Goal: Task Accomplishment & Management: Use online tool/utility

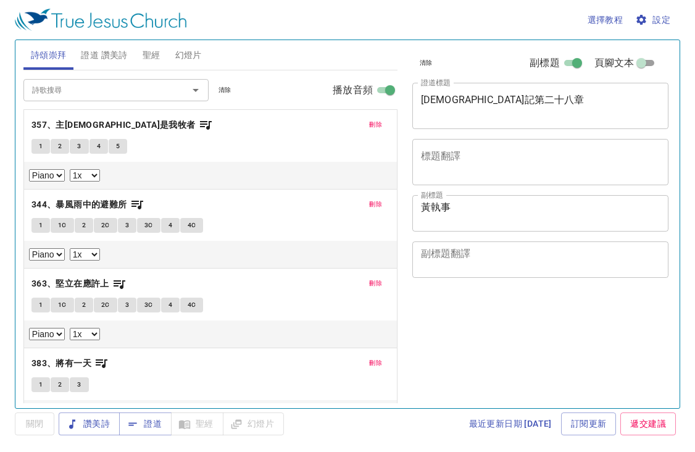
select select "1"
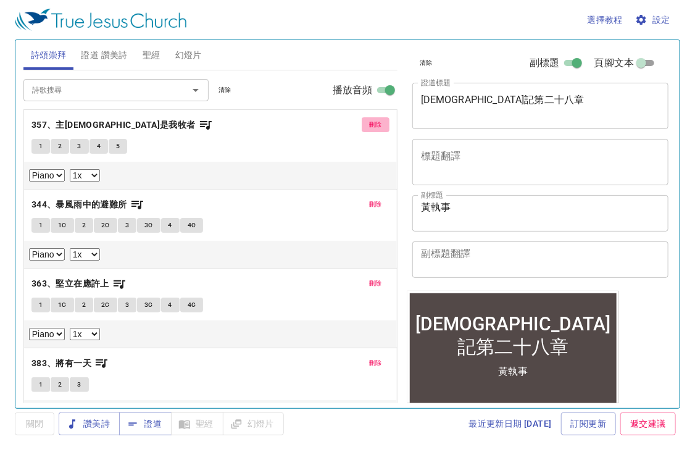
click at [369, 126] on span "刪除" at bounding box center [375, 124] width 13 height 11
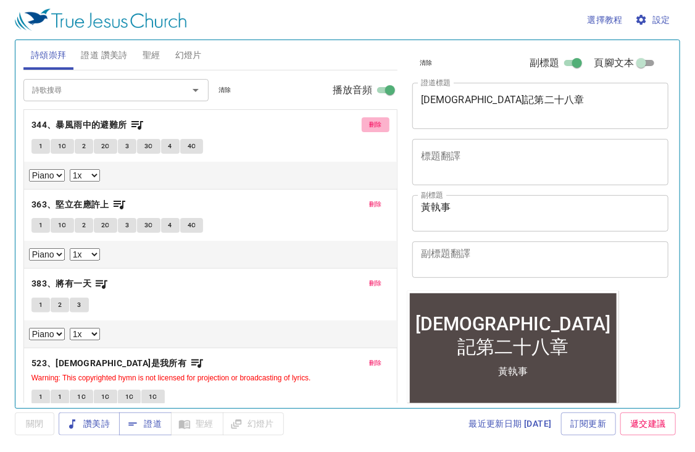
click at [369, 126] on span "刪除" at bounding box center [375, 124] width 13 height 11
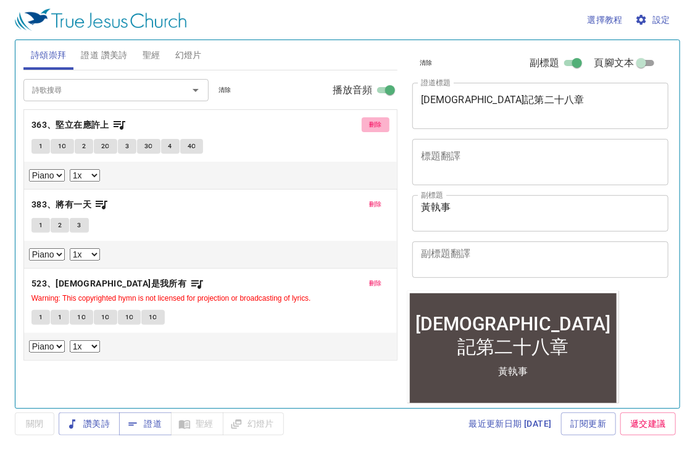
click at [362, 126] on button "刪除" at bounding box center [376, 124] width 28 height 15
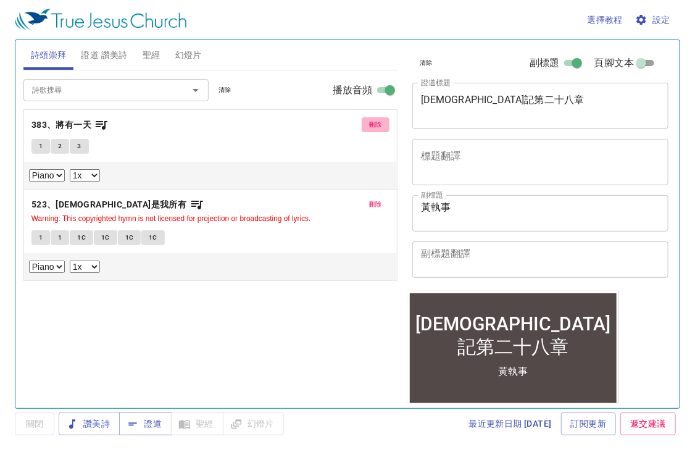
click at [362, 126] on button "刪除" at bounding box center [376, 124] width 28 height 15
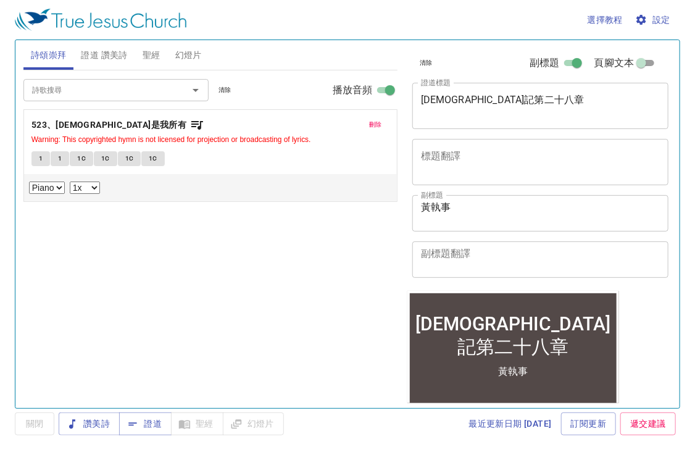
click at [367, 124] on button "刪除" at bounding box center [376, 124] width 28 height 15
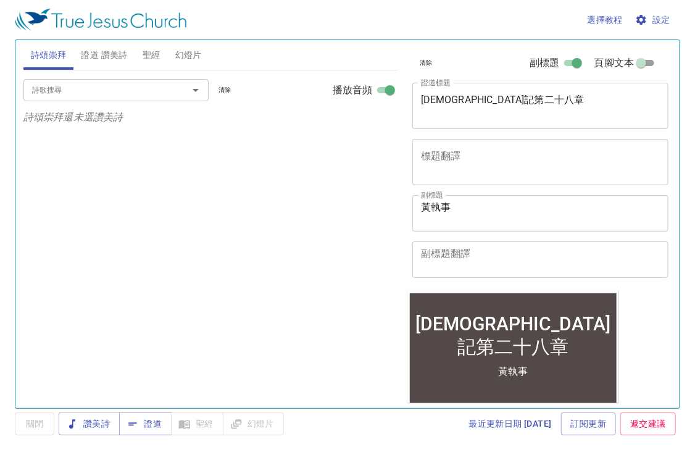
click at [367, 124] on p "詩頌崇拜還未選讚美詩" at bounding box center [210, 117] width 374 height 15
drag, startPoint x: 367, startPoint y: 124, endPoint x: 490, endPoint y: 101, distance: 124.9
click at [490, 101] on textarea "申命記第二十八章" at bounding box center [541, 105] width 240 height 23
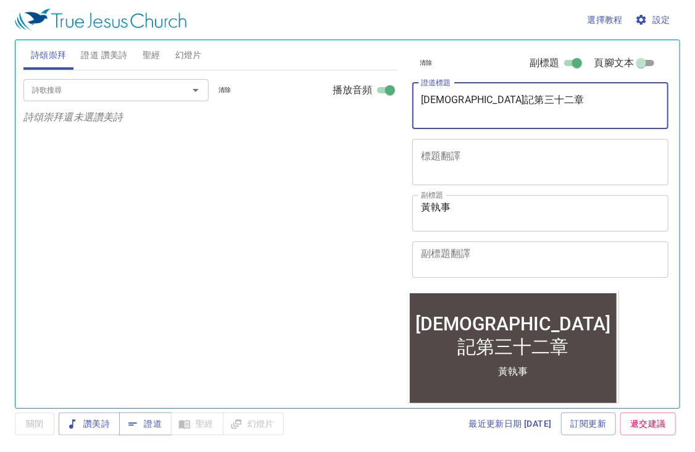
type textarea "[DEMOGRAPHIC_DATA]記第三十二章"
click at [461, 202] on textarea "黃執事" at bounding box center [541, 212] width 240 height 23
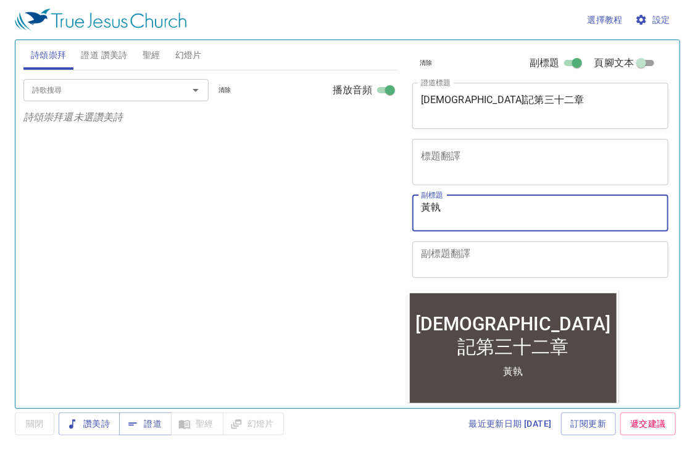
type textarea "黃"
type textarea "Bro. [PERSON_NAME] [PERSON_NAME]"
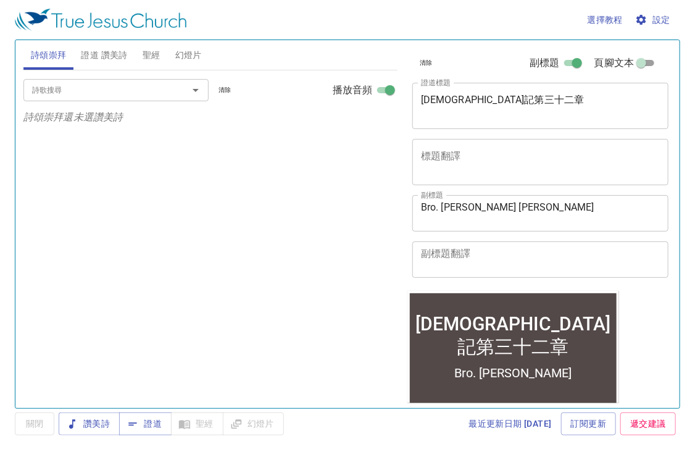
click at [390, 147] on div "詩歌搜尋 詩歌搜尋 清除 播放音頻 詩頌崇拜還未選讚美詩" at bounding box center [210, 233] width 374 height 327
click at [159, 62] on span "聖經" at bounding box center [152, 55] width 18 height 15
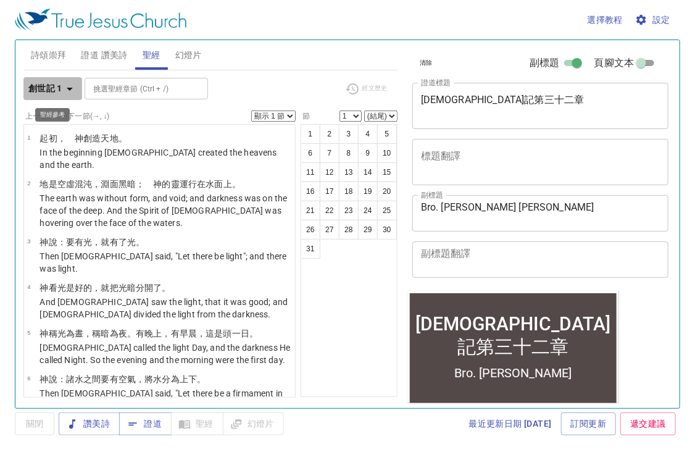
click at [61, 95] on b "創世記 1" at bounding box center [45, 88] width 34 height 15
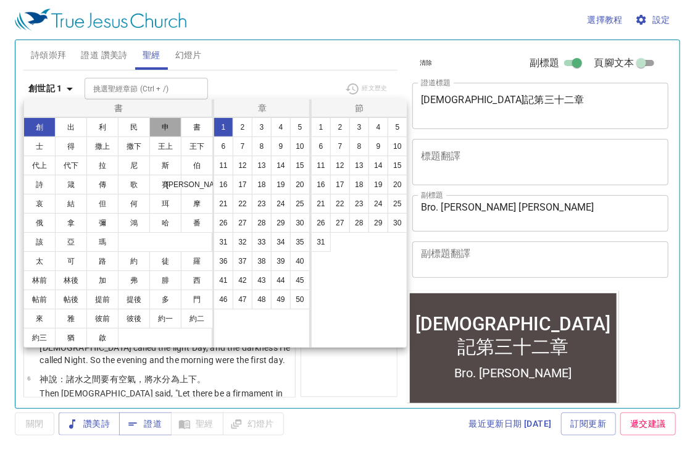
click at [157, 122] on button "申" at bounding box center [165, 127] width 32 height 20
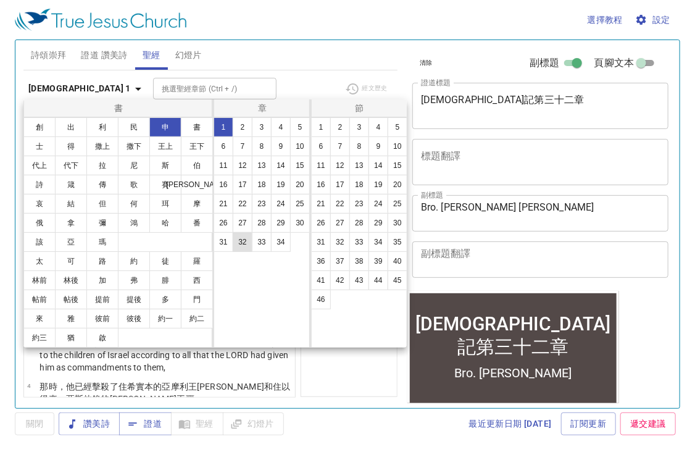
click at [239, 244] on button "32" at bounding box center [243, 242] width 20 height 20
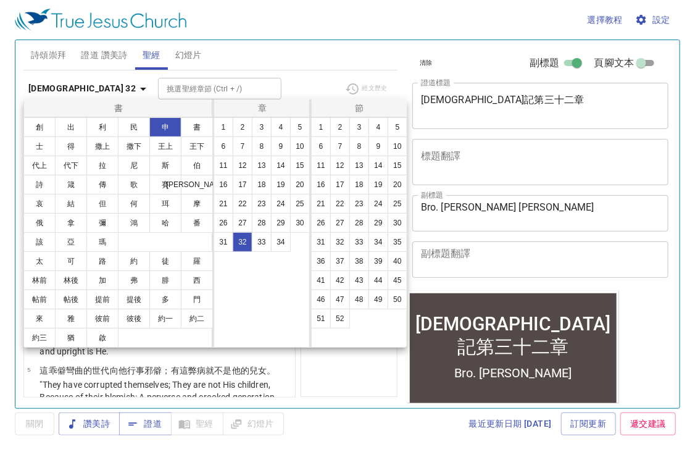
click at [267, 22] on div at bounding box center [347, 226] width 695 height 452
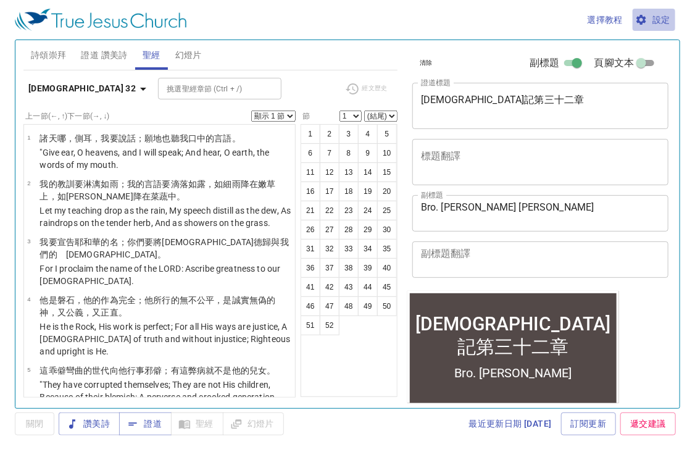
click at [669, 19] on span "設定" at bounding box center [654, 19] width 33 height 15
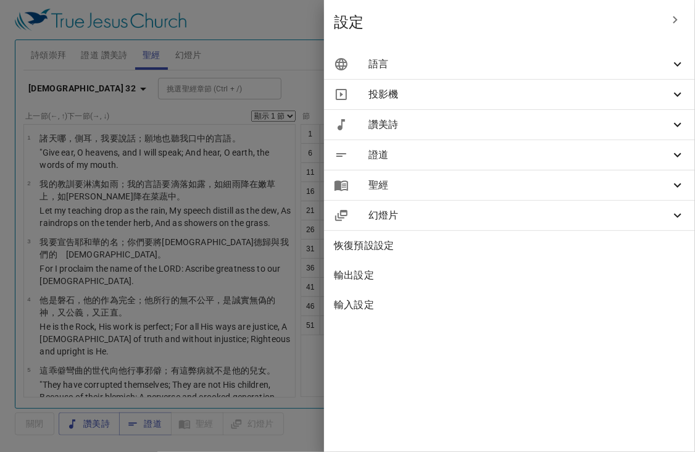
click at [593, 62] on span "語言" at bounding box center [520, 64] width 302 height 15
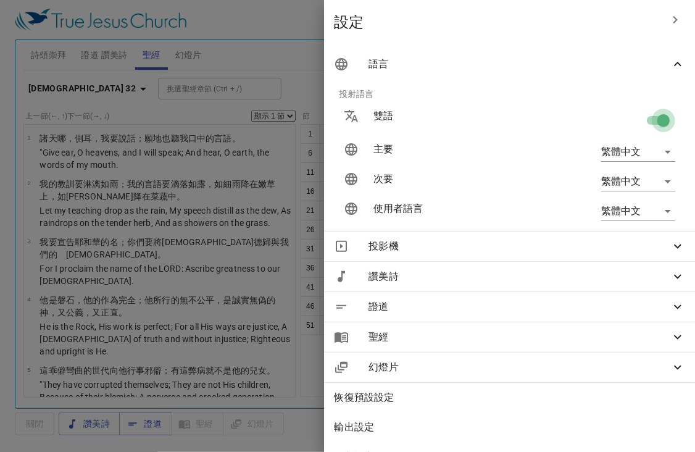
click at [650, 124] on input "checkbox" at bounding box center [664, 122] width 70 height 23
checkbox input "false"
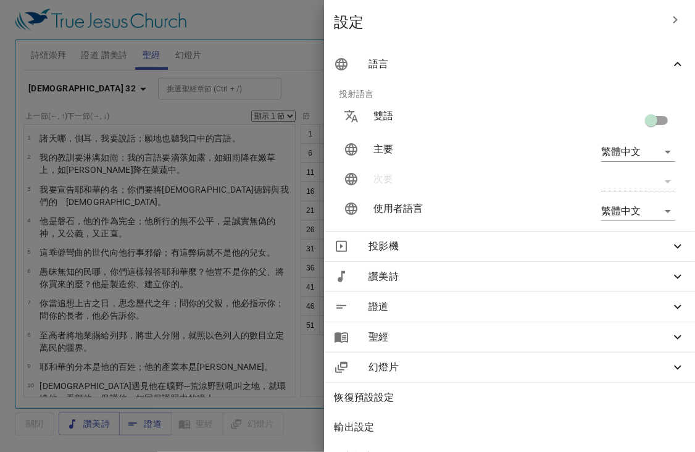
click at [258, 56] on div at bounding box center [347, 226] width 695 height 452
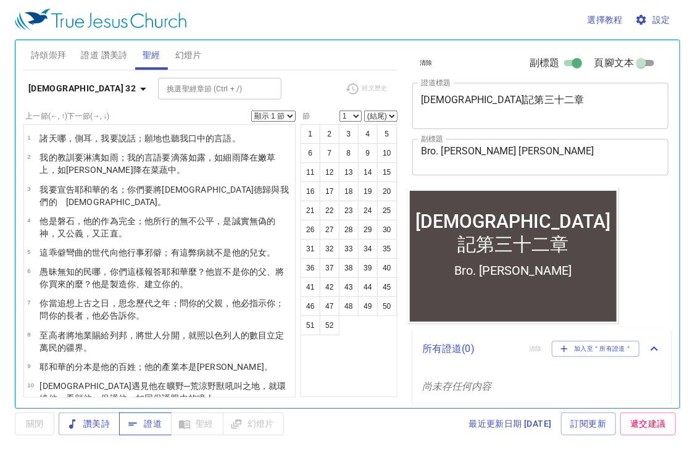
click at [153, 424] on span "證道" at bounding box center [145, 423] width 33 height 15
click at [38, 55] on span "詩頌崇拜" at bounding box center [49, 55] width 36 height 15
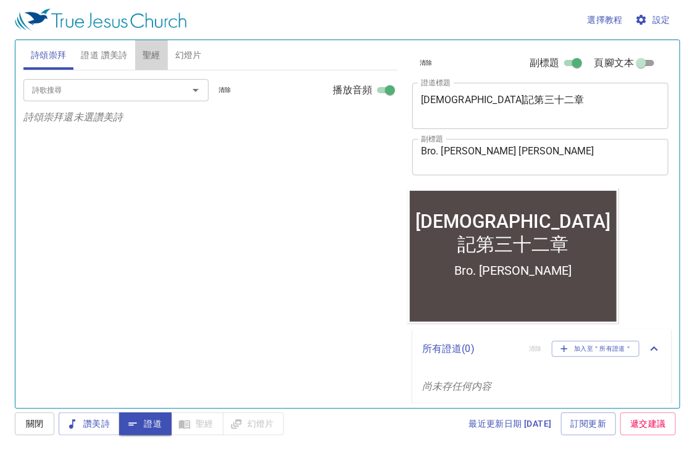
click at [144, 59] on span "聖經" at bounding box center [152, 55] width 18 height 15
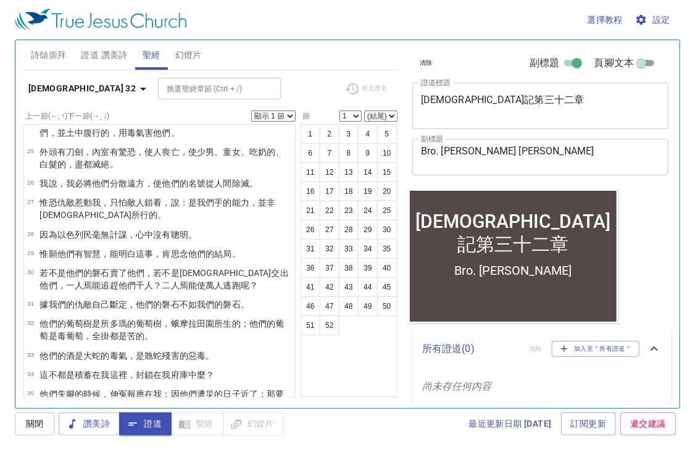
scroll to position [679, 0]
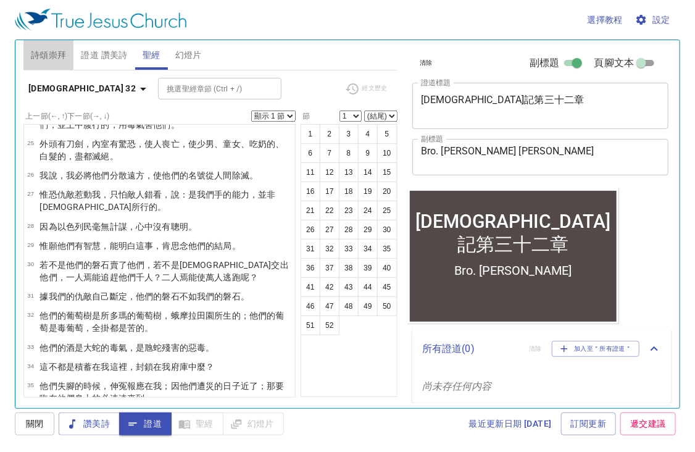
click at [56, 54] on span "詩頌崇拜" at bounding box center [49, 55] width 36 height 15
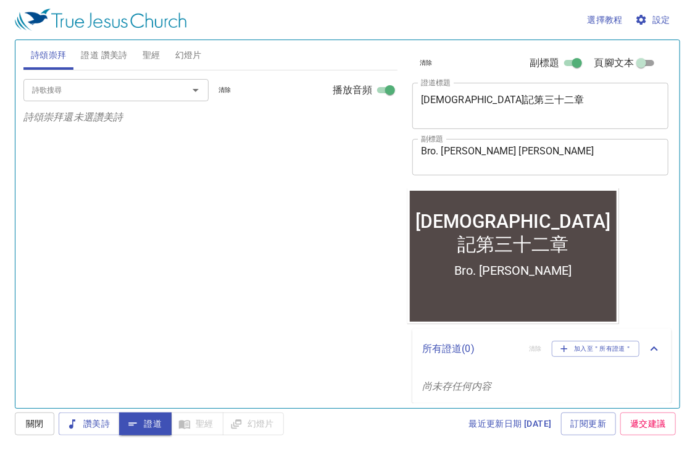
click at [65, 90] on input "詩歌搜尋" at bounding box center [97, 90] width 141 height 14
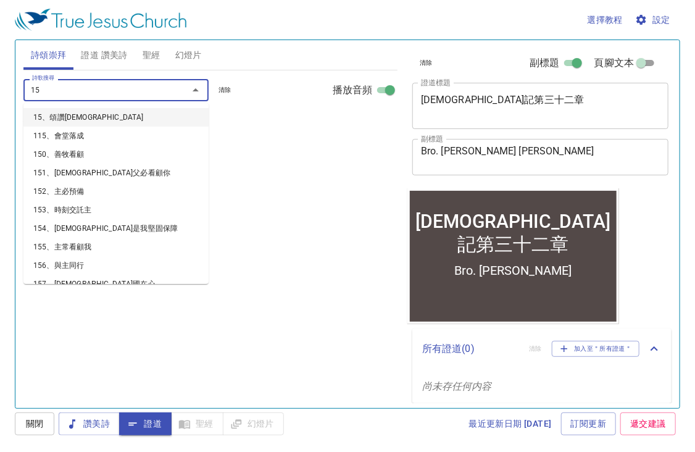
type input "151"
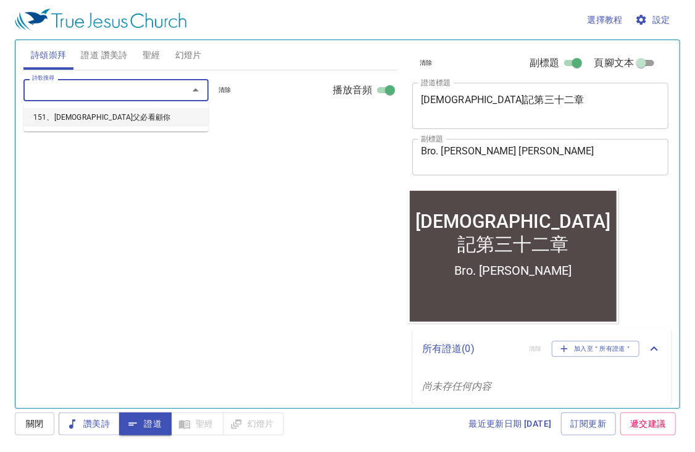
select select "1"
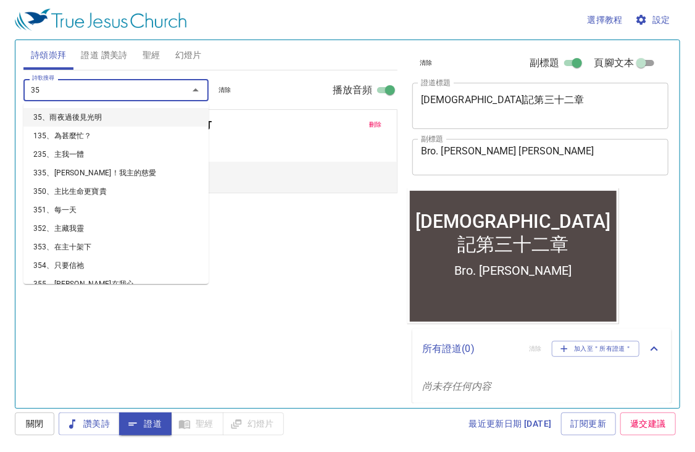
type input "351"
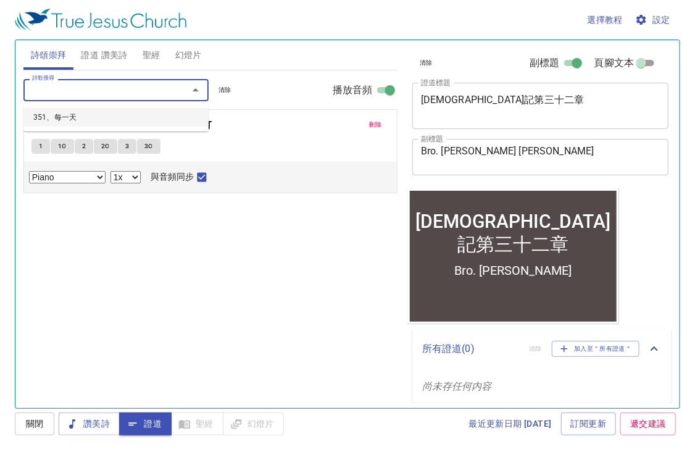
select select "1"
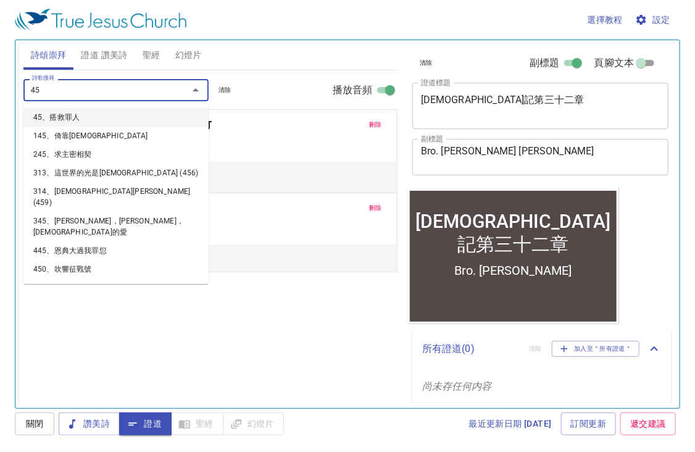
type input "459"
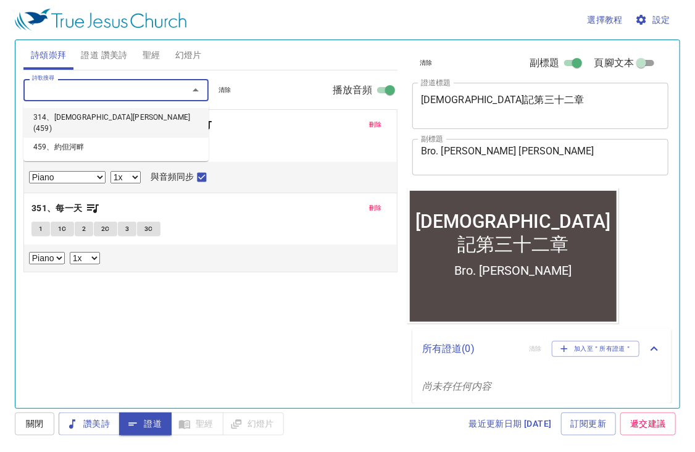
select select "1"
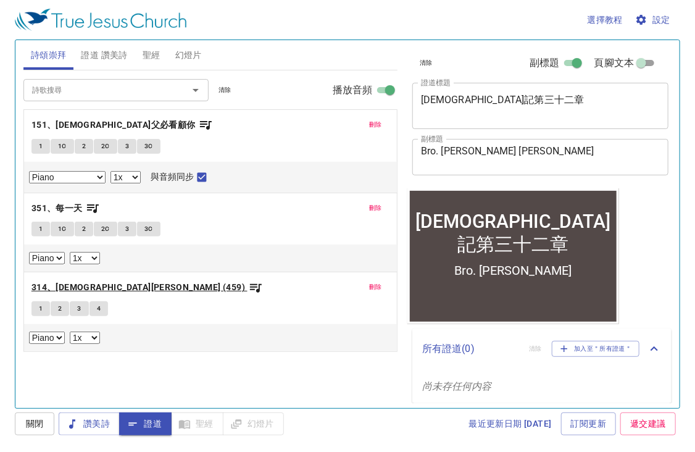
click at [248, 280] on icon "button" at bounding box center [255, 287] width 15 height 15
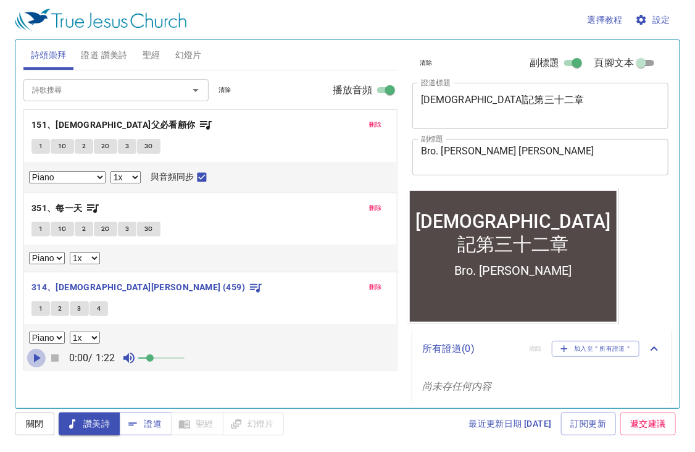
click at [34, 354] on icon "button" at bounding box center [37, 358] width 7 height 9
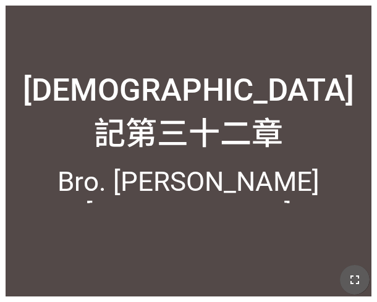
click at [361, 288] on button "button" at bounding box center [355, 280] width 30 height 30
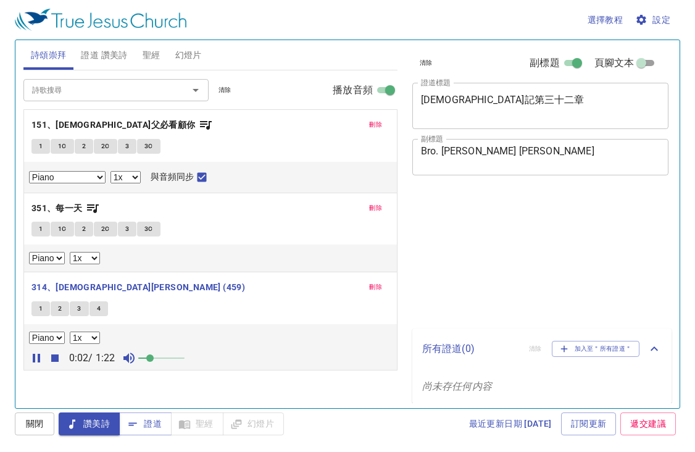
select select "1"
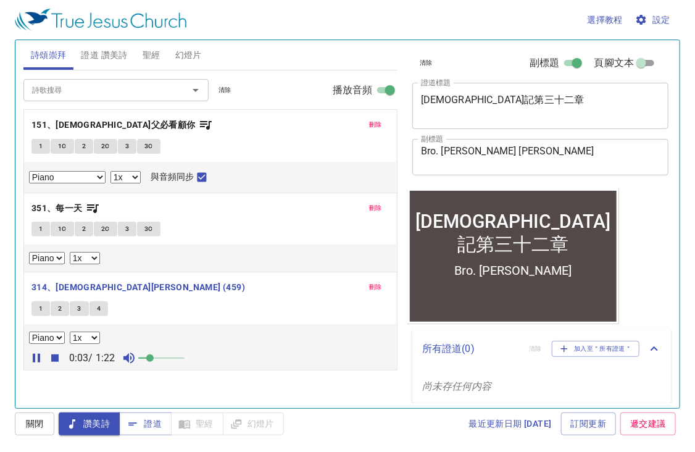
click at [44, 301] on button "1" at bounding box center [40, 308] width 19 height 15
click at [51, 360] on icon "button" at bounding box center [54, 357] width 7 height 7
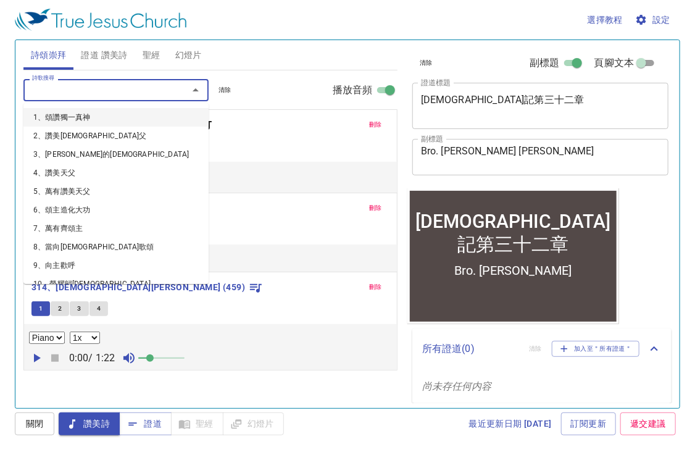
click at [103, 85] on input "詩歌搜尋" at bounding box center [97, 90] width 141 height 14
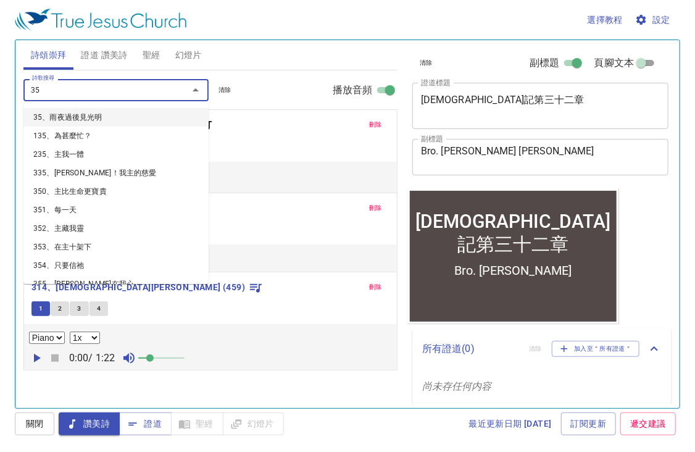
type input "352"
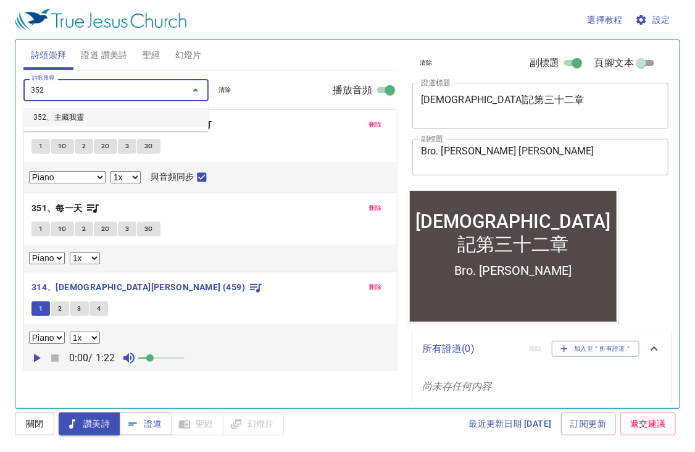
click at [61, 119] on li "352、主藏我靈" at bounding box center [115, 117] width 185 height 19
select select "1"
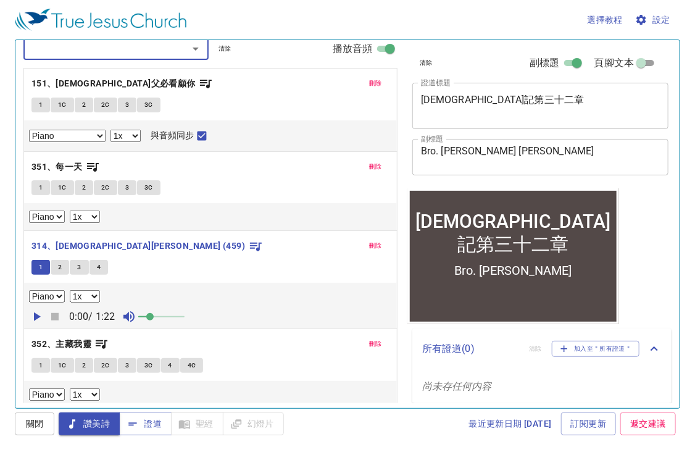
scroll to position [44, 0]
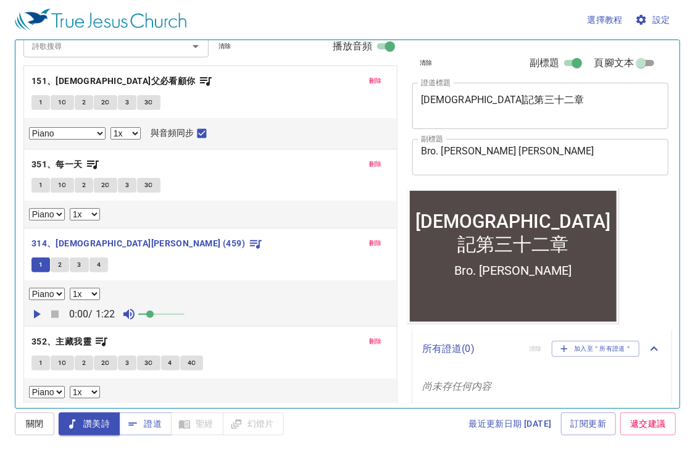
click at [112, 342] on p "352、主藏我靈" at bounding box center [210, 341] width 358 height 15
click at [106, 342] on icon "button" at bounding box center [101, 341] width 15 height 15
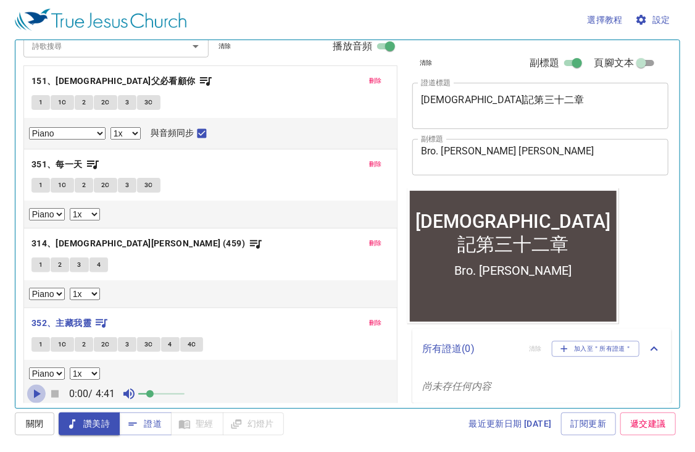
click at [39, 392] on icon "button" at bounding box center [37, 394] width 7 height 9
click at [46, 345] on button "1" at bounding box center [40, 344] width 19 height 15
click at [67, 345] on button "1C" at bounding box center [62, 344] width 23 height 15
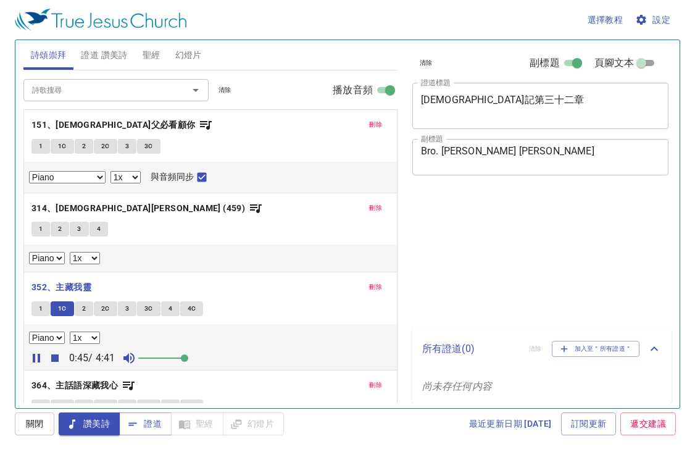
select select "1"
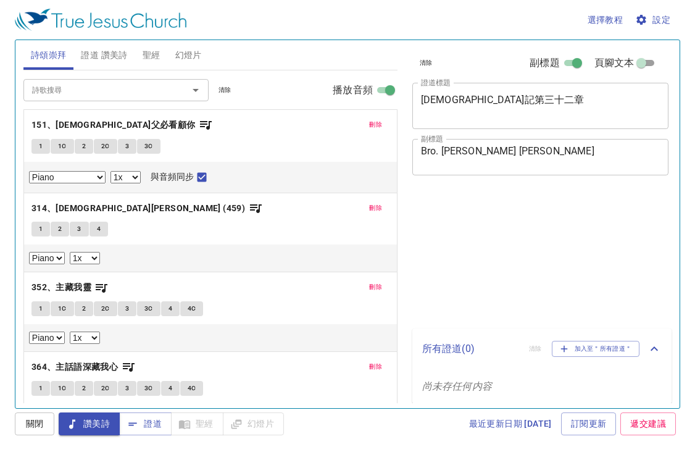
select select "1"
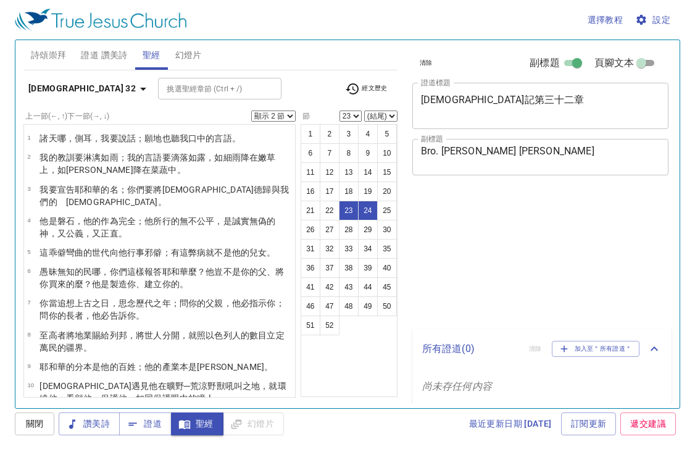
select select "2"
select select "23"
select select "2"
select select "41"
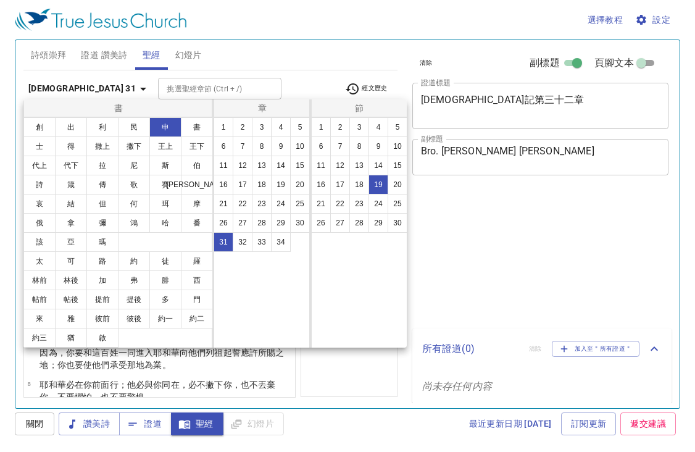
select select "19"
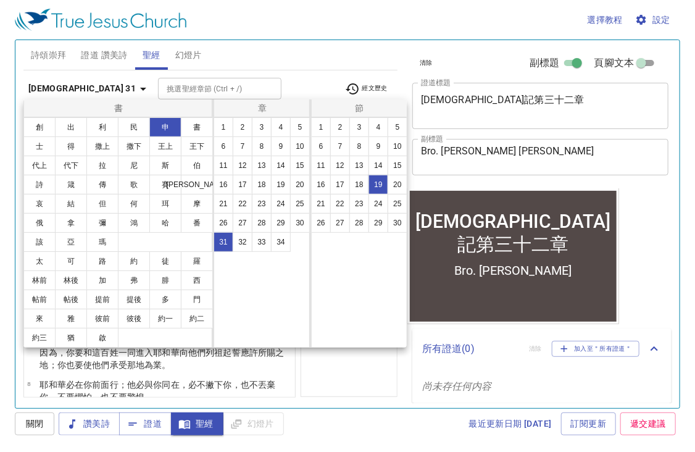
scroll to position [516, 0]
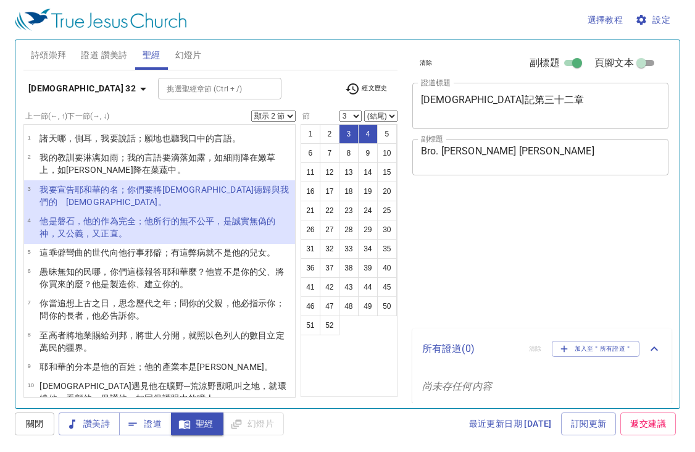
select select "2"
select select "3"
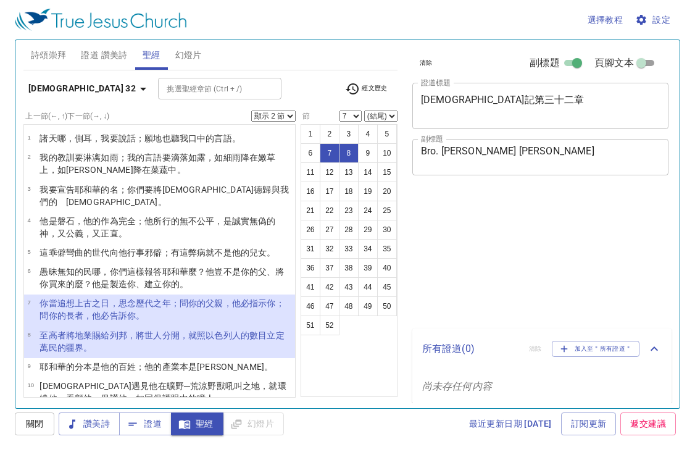
select select "2"
select select "7"
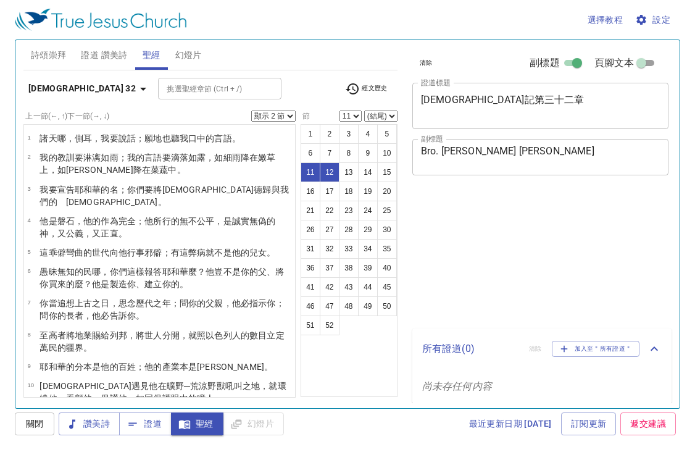
select select "2"
select select "11"
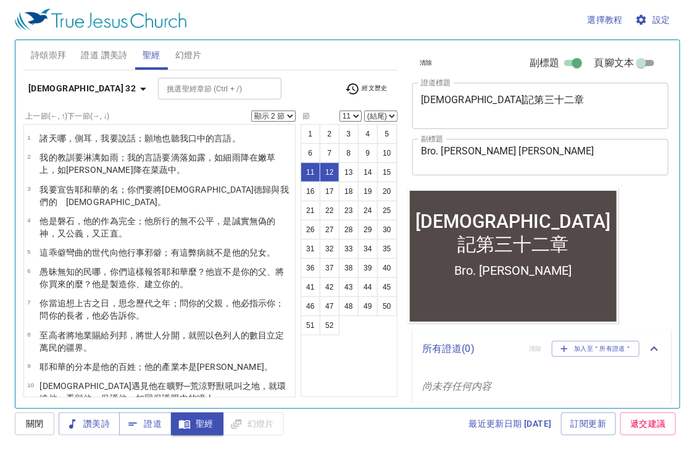
scroll to position [12, 0]
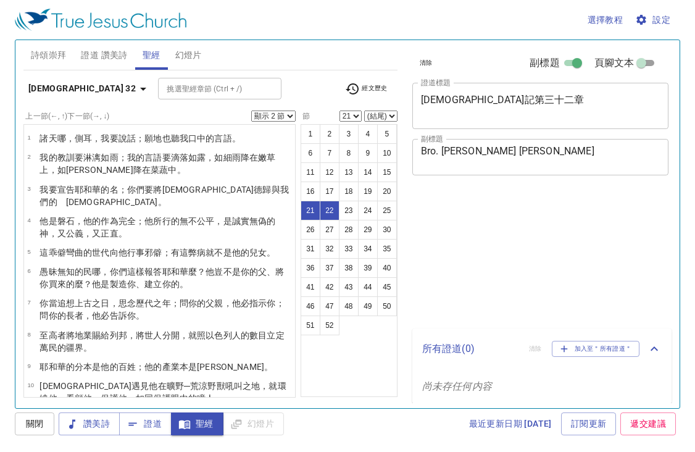
select select "2"
select select "21"
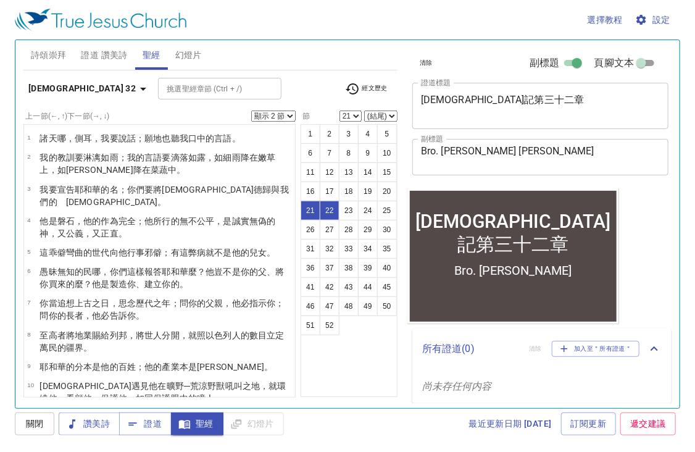
scroll to position [12, 0]
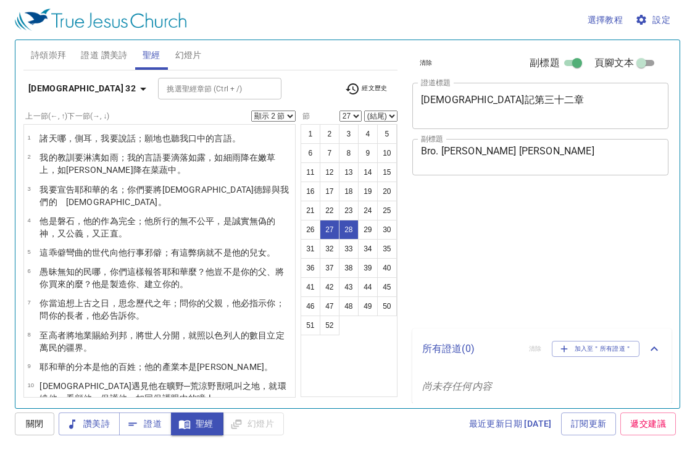
select select "2"
select select "27"
select select "2"
select select "42"
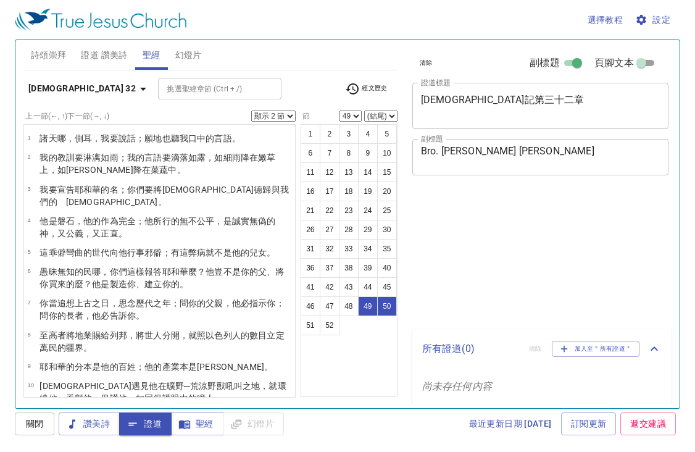
select select "2"
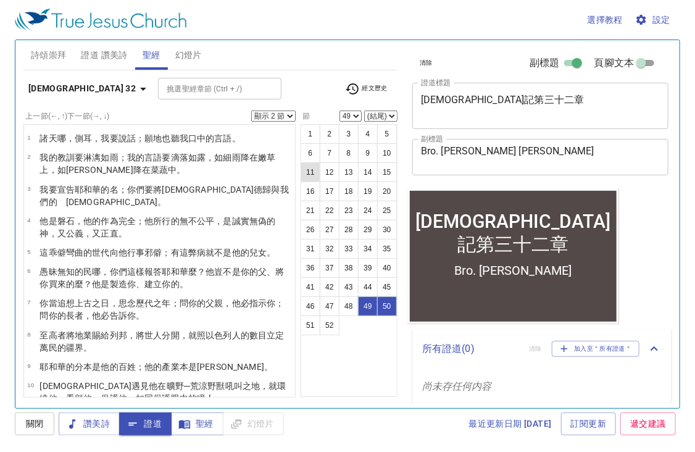
click at [308, 174] on button "11" at bounding box center [311, 172] width 20 height 20
click at [314, 174] on button "11" at bounding box center [311, 172] width 20 height 20
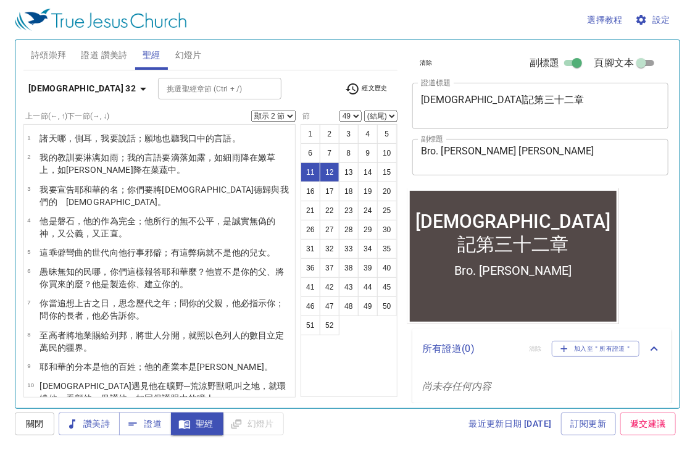
select select "11"
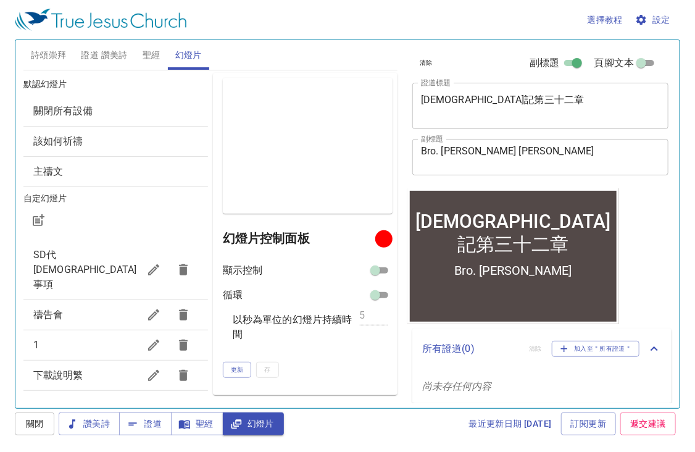
scroll to position [12, 0]
